Goal: Task Accomplishment & Management: Complete application form

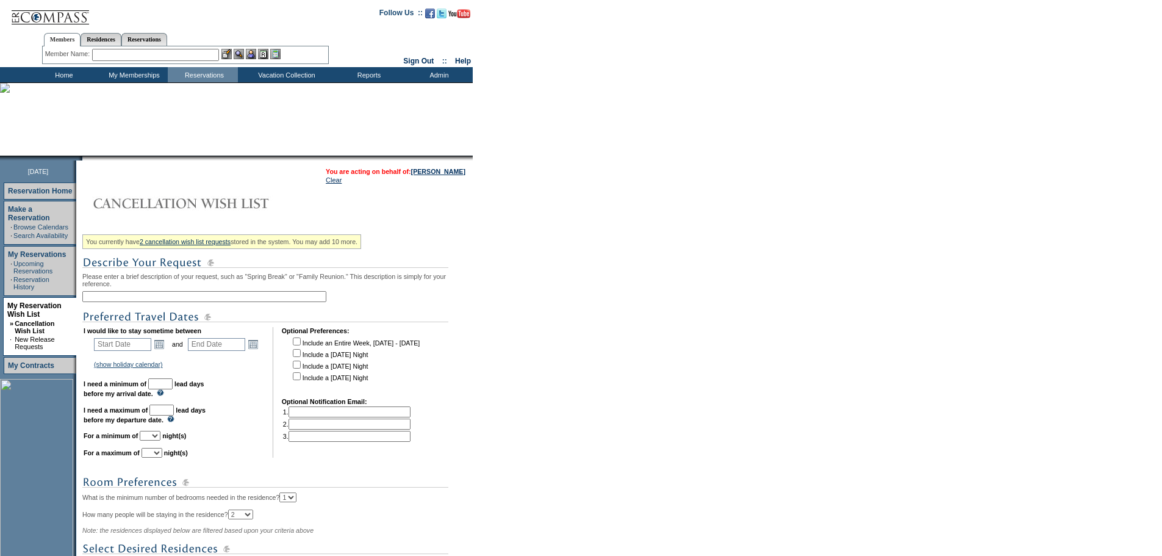
click at [140, 300] on input "text" at bounding box center [204, 296] width 244 height 11
type input "Cabo March"
click at [165, 351] on link "Open the calendar popup." at bounding box center [159, 343] width 13 height 13
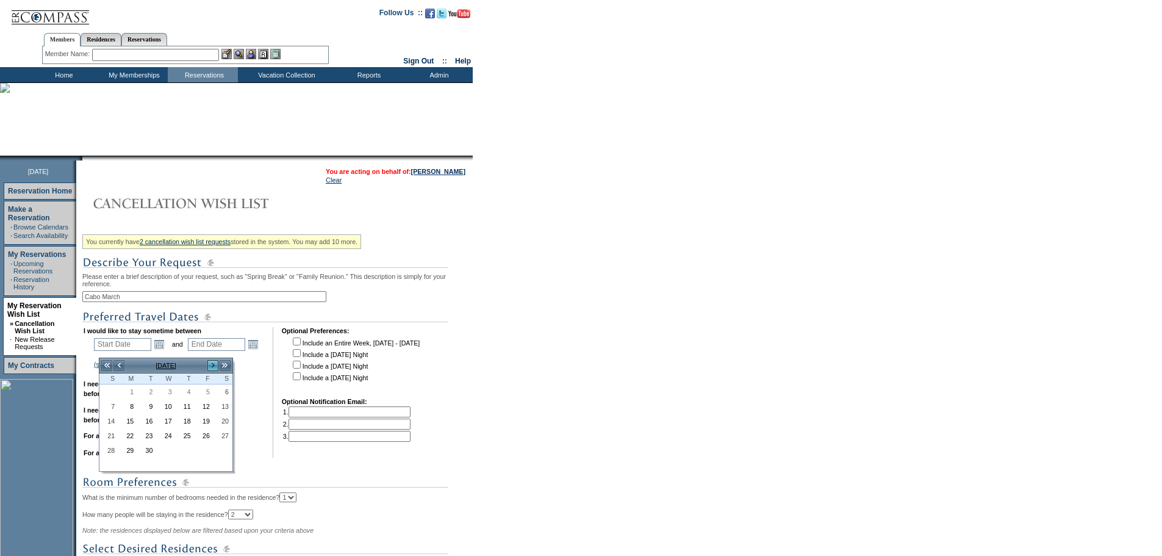
click at [210, 365] on link ">" at bounding box center [213, 365] width 12 height 12
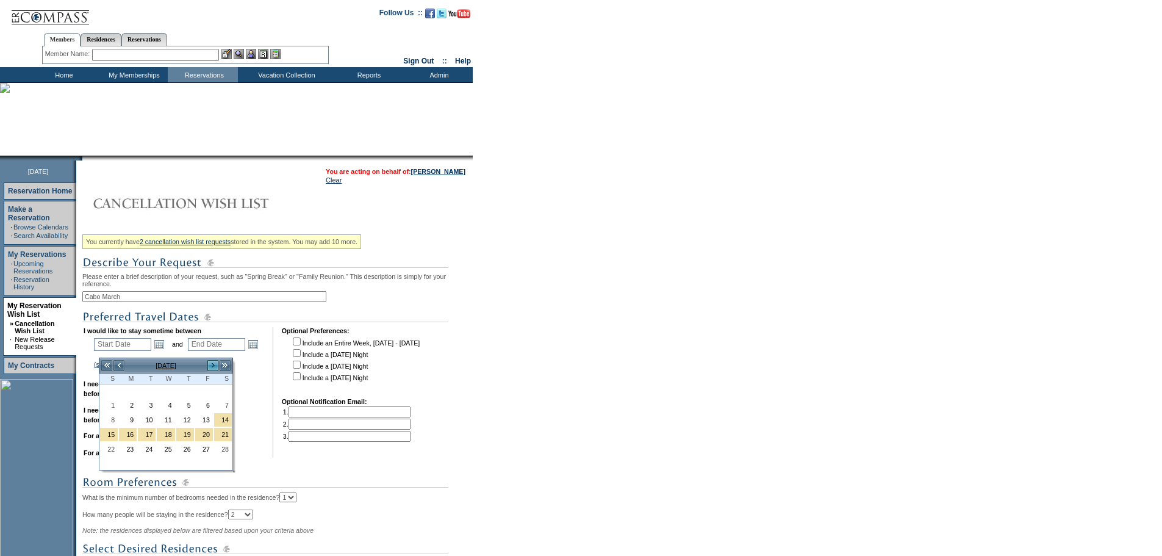
click at [210, 365] on link ">" at bounding box center [213, 365] width 12 height 12
click at [170, 405] on link "4" at bounding box center [166, 404] width 18 height 13
type input "[DATE]"
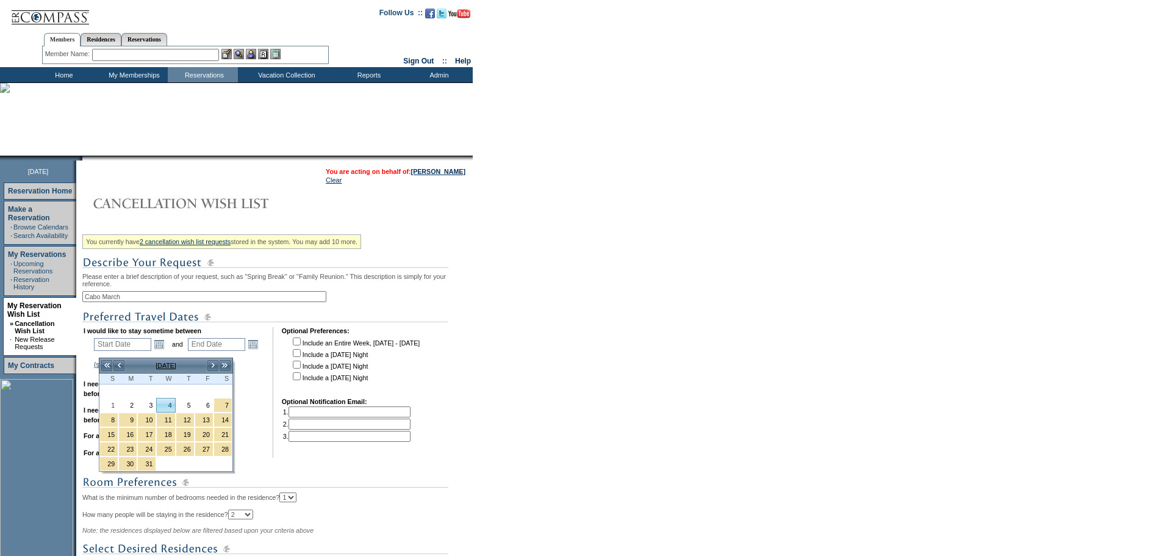
type input "[DATE]"
type input "184"
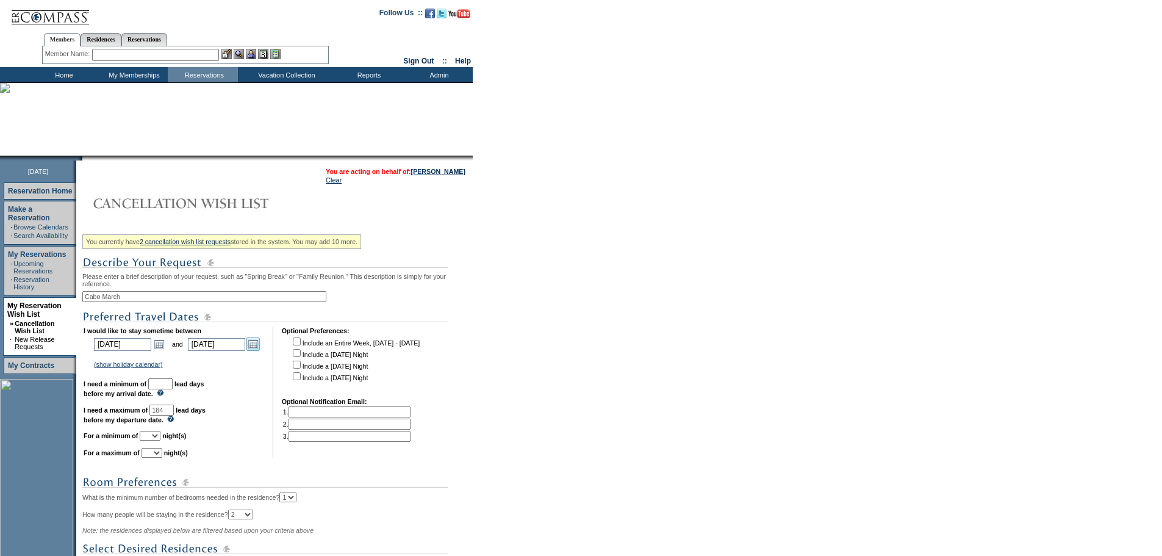
click at [257, 348] on link "Open the calendar popup." at bounding box center [252, 343] width 13 height 13
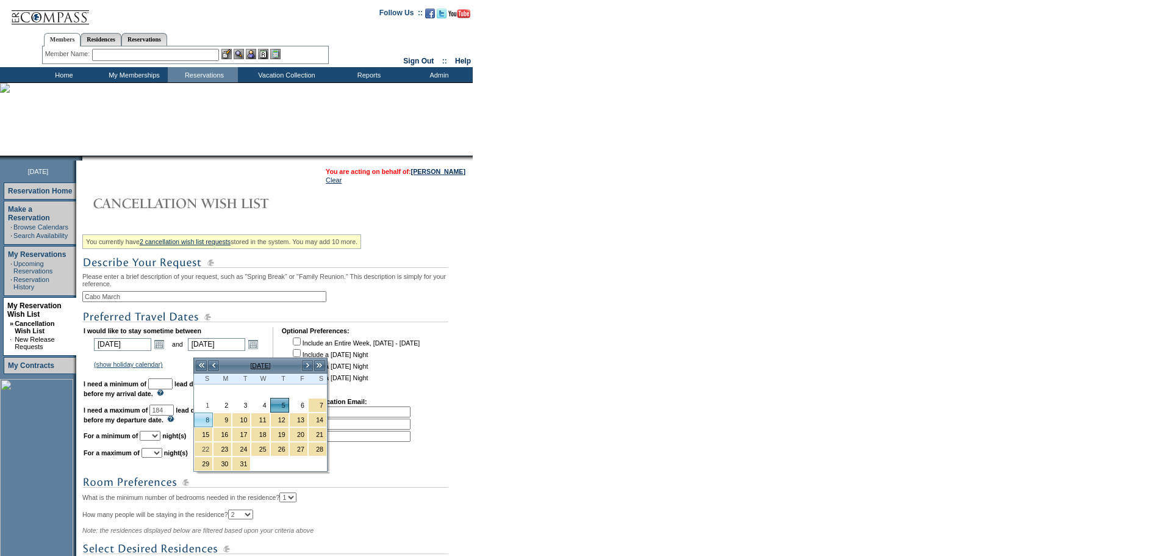
click at [207, 422] on link "8" at bounding box center [204, 419] width 18 height 13
type input "[DATE]"
type input "187"
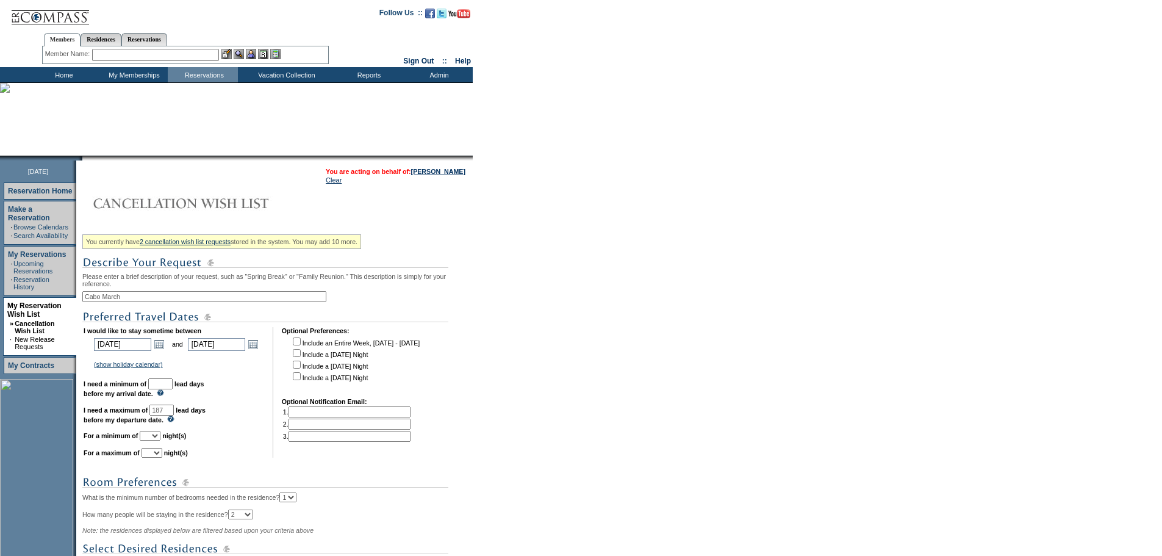
click at [173, 389] on input "text" at bounding box center [160, 383] width 24 height 11
type input "30"
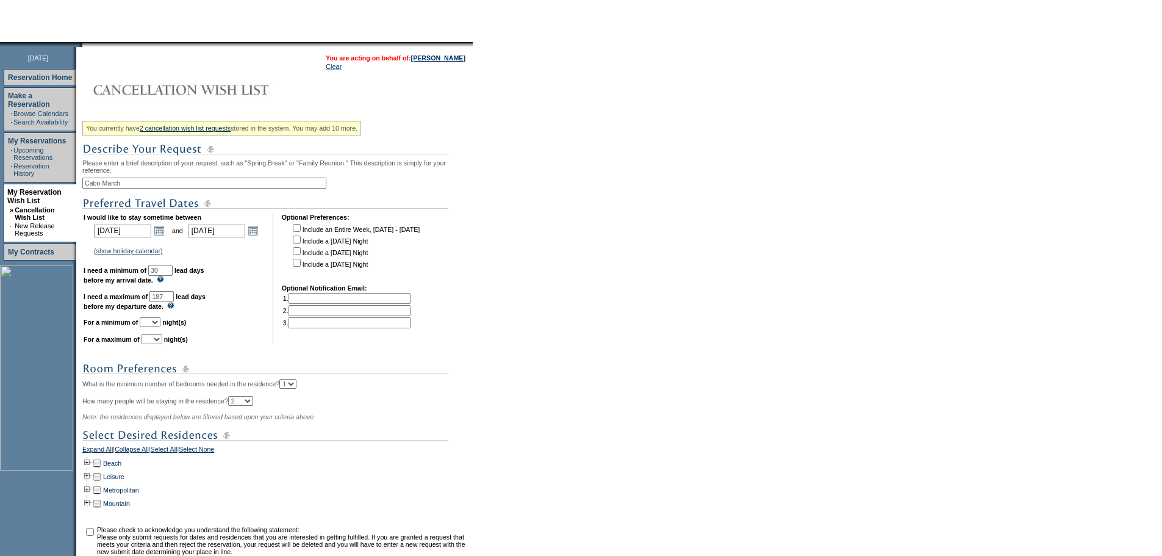
scroll to position [122, 0]
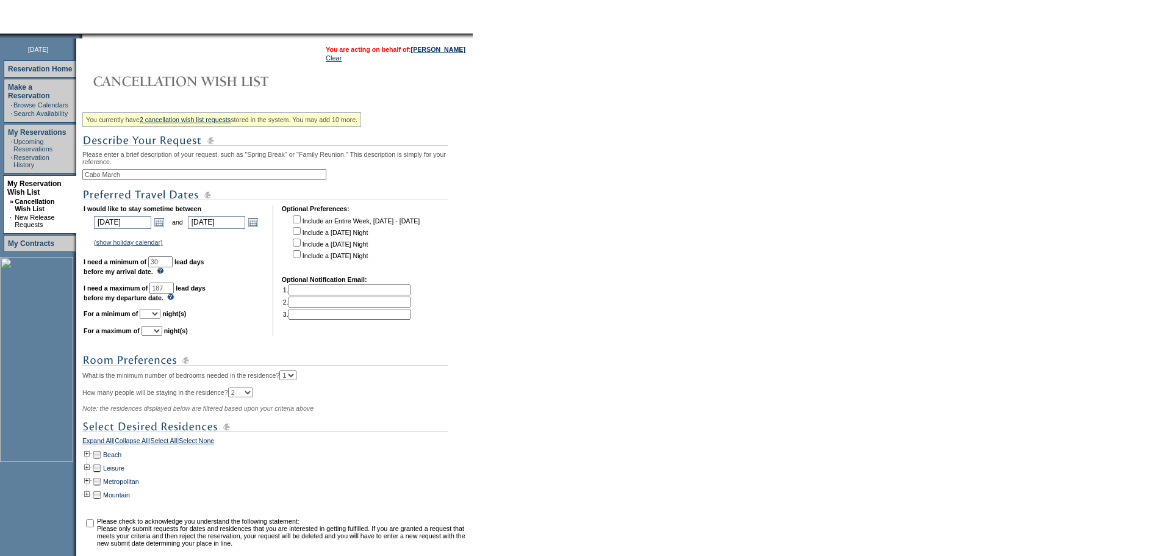
click at [160, 318] on select "1 2 3 4 5 6 7 8 9 10 11 12 13 14" at bounding box center [150, 314] width 21 height 10
select select "4"
click at [155, 318] on select "1 2 3 4 5 6 7 8 9 10 11 12 13 14" at bounding box center [150, 314] width 21 height 10
click at [162, 336] on select "1 2 3 4 5 6 7 8 9 10 11 12 13 14" at bounding box center [152, 331] width 21 height 10
select select "4"
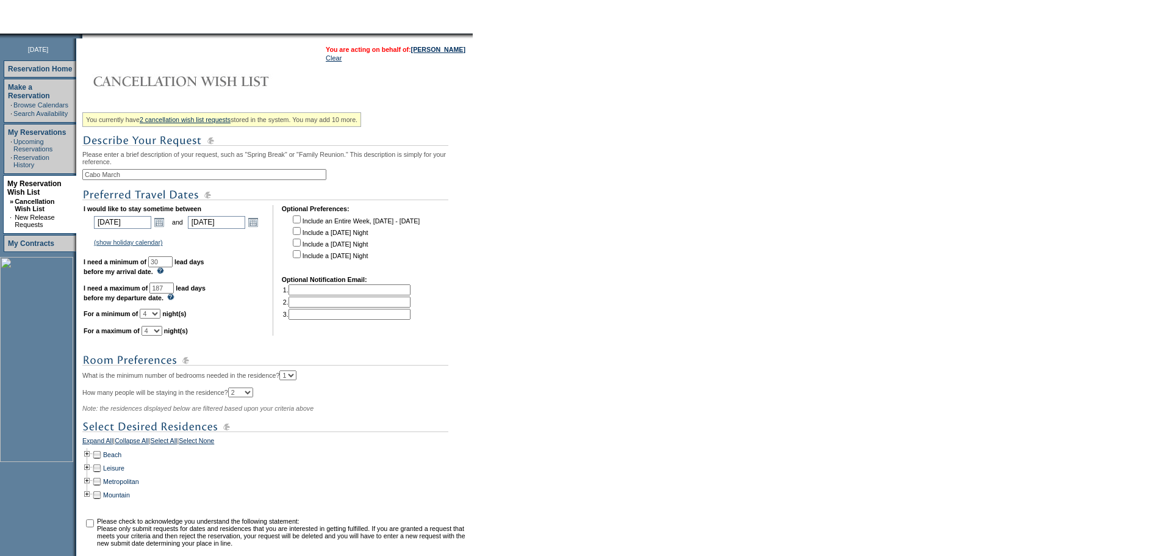
click at [157, 336] on select "1 2 3 4 5 6 7 8 9 10 11 12 13 14" at bounding box center [152, 331] width 21 height 10
click at [92, 461] on td at bounding box center [87, 454] width 10 height 13
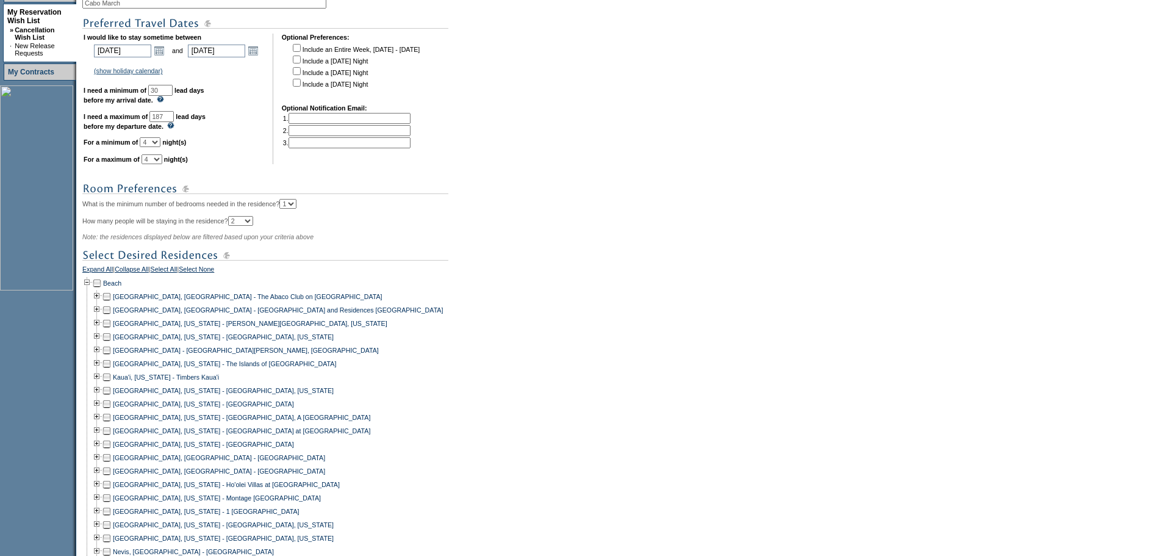
scroll to position [366, 0]
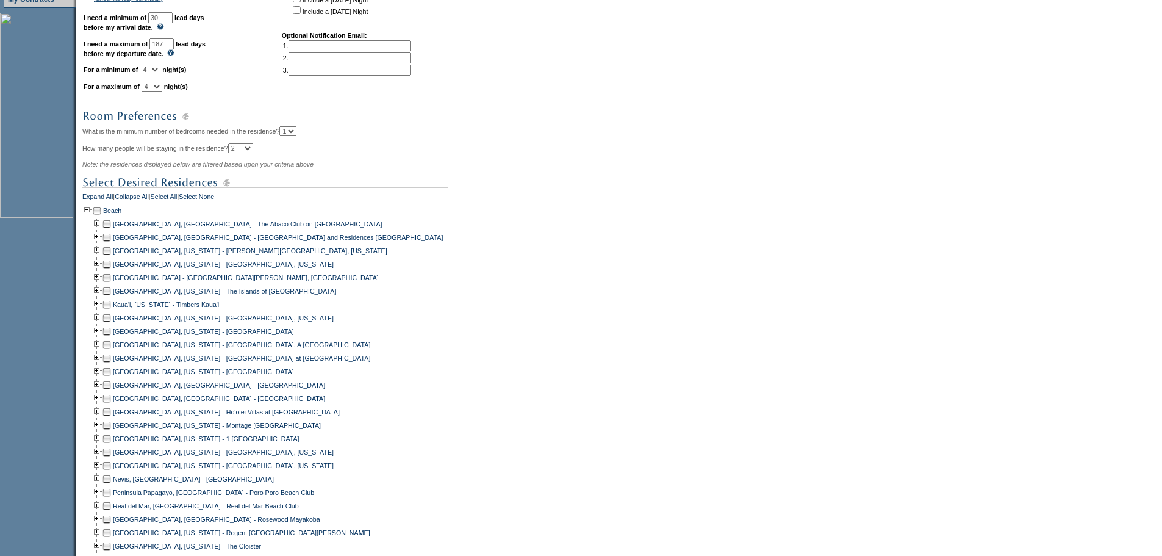
click at [110, 392] on td at bounding box center [107, 384] width 10 height 13
click at [111, 405] on td at bounding box center [107, 398] width 10 height 13
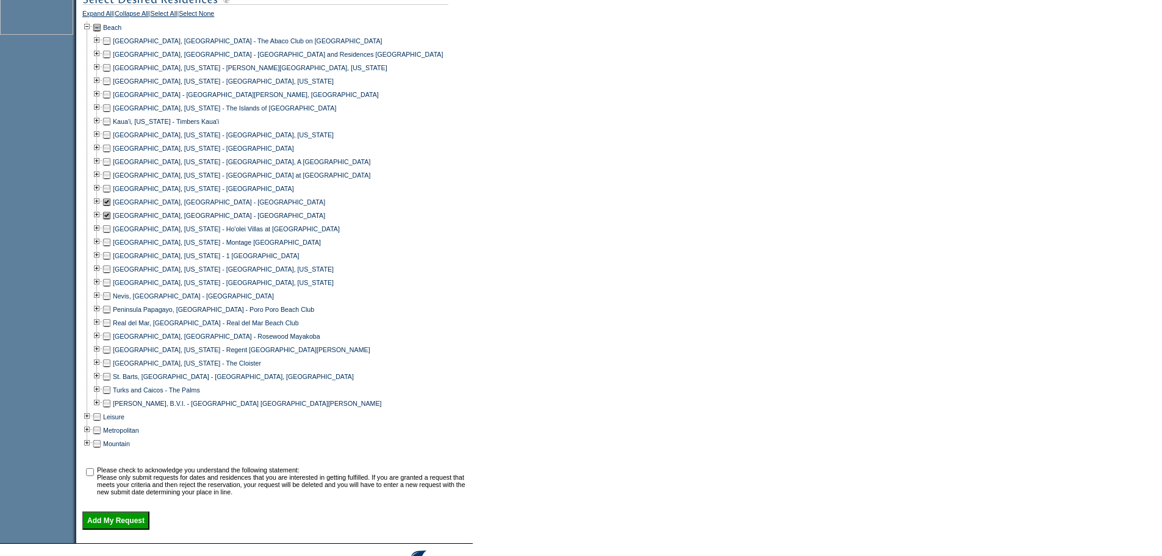
scroll to position [610, 0]
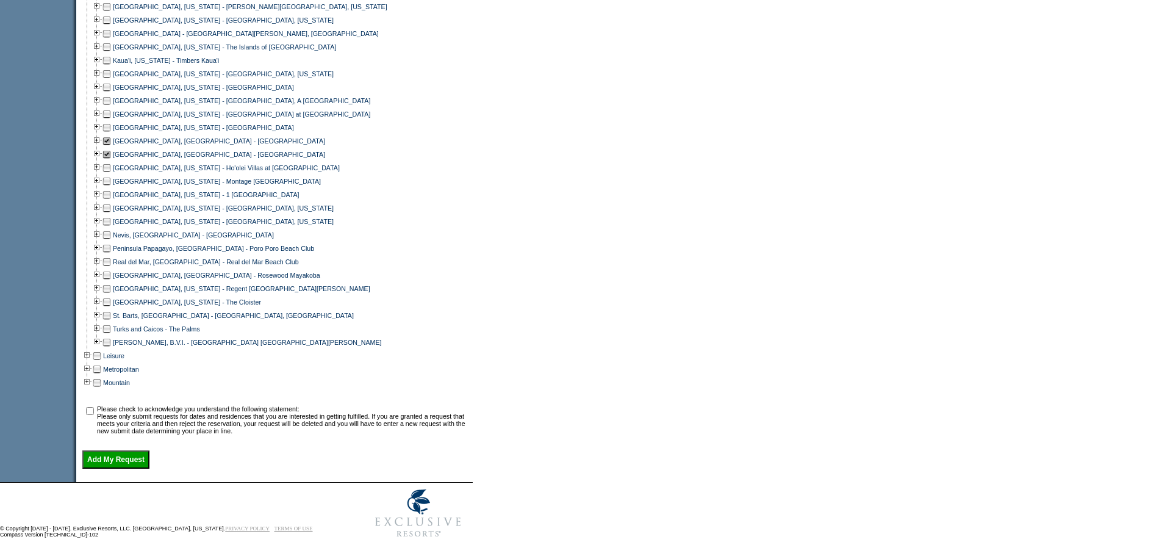
click at [94, 415] on input "checkbox" at bounding box center [90, 411] width 8 height 8
checkbox input "true"
click at [136, 469] on input "Add My Request" at bounding box center [115, 459] width 67 height 18
